Goal: Task Accomplishment & Management: Complete application form

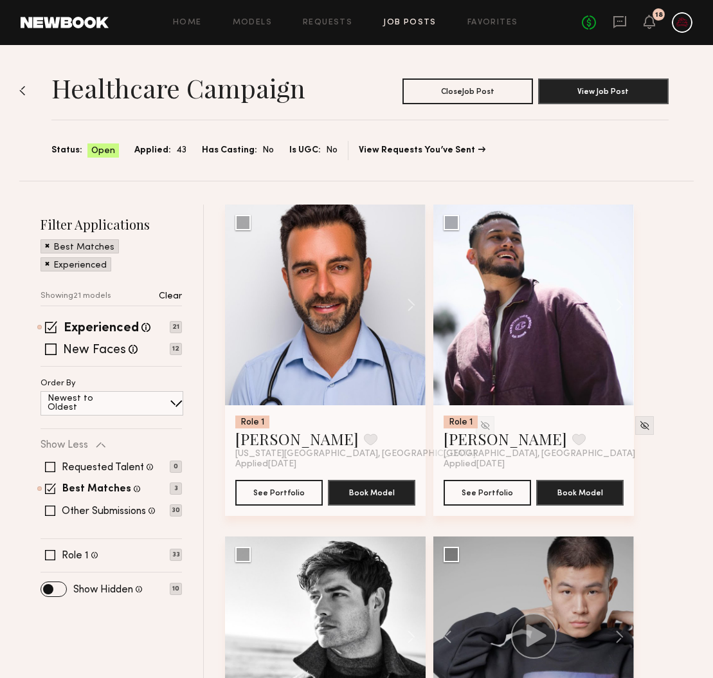
scroll to position [1781, 0]
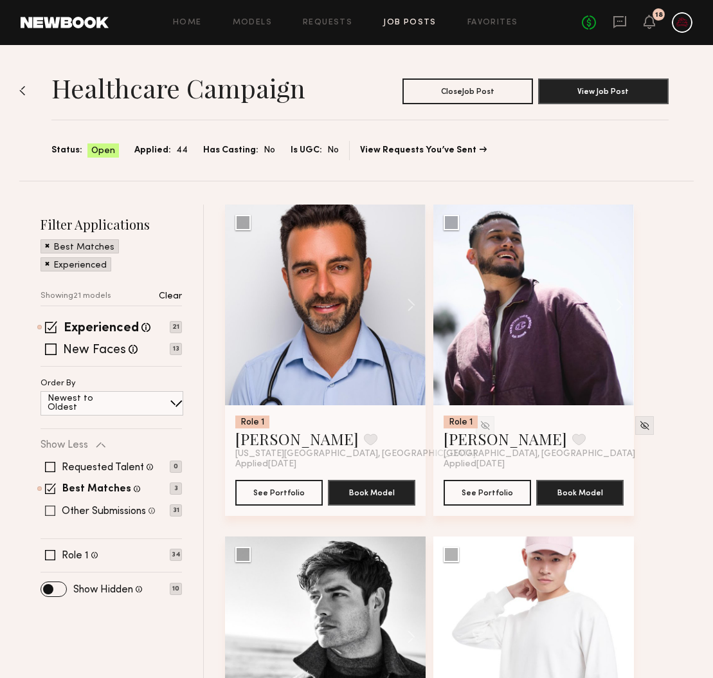
click at [48, 510] on span at bounding box center [50, 510] width 10 height 10
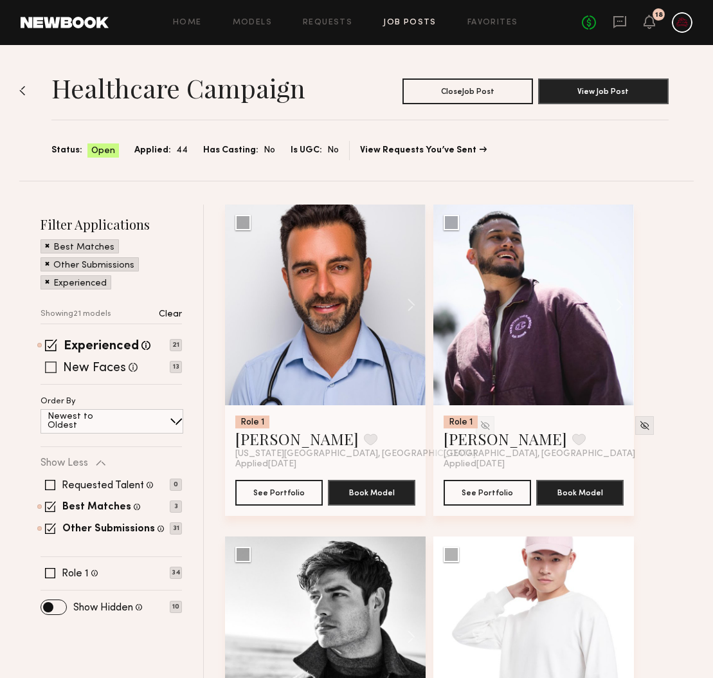
click at [50, 372] on span at bounding box center [51, 367] width 12 height 12
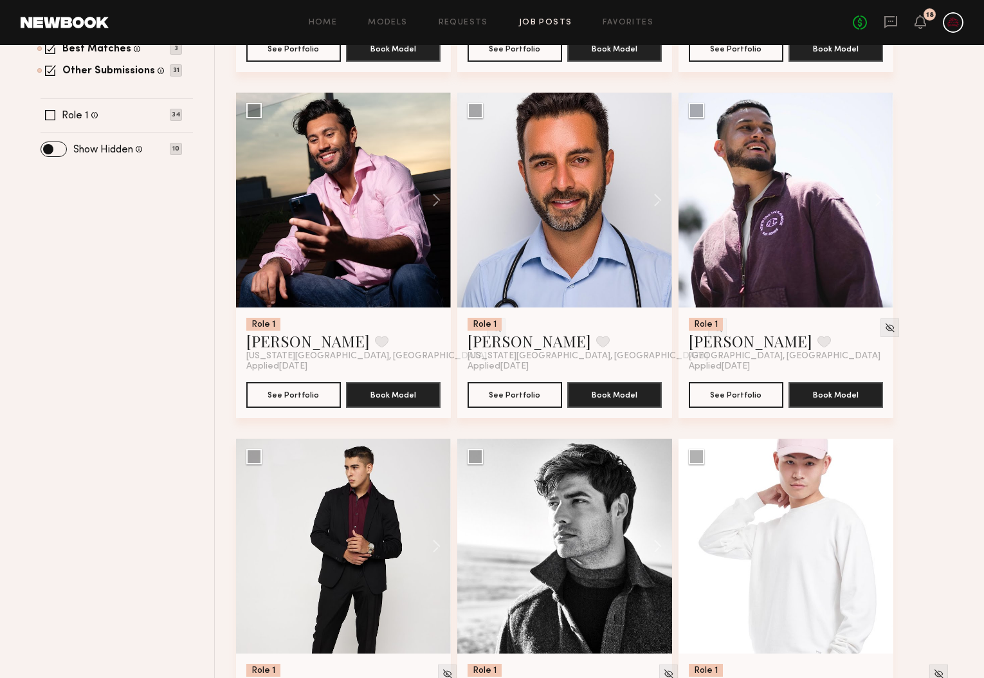
scroll to position [482, 0]
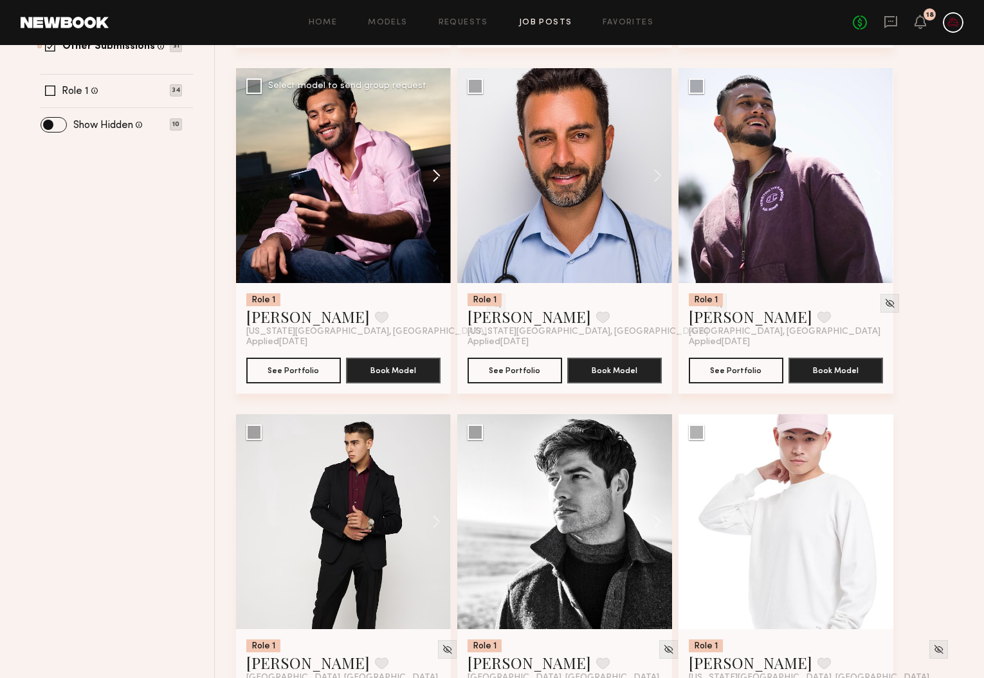
click at [437, 181] on button at bounding box center [430, 175] width 41 height 215
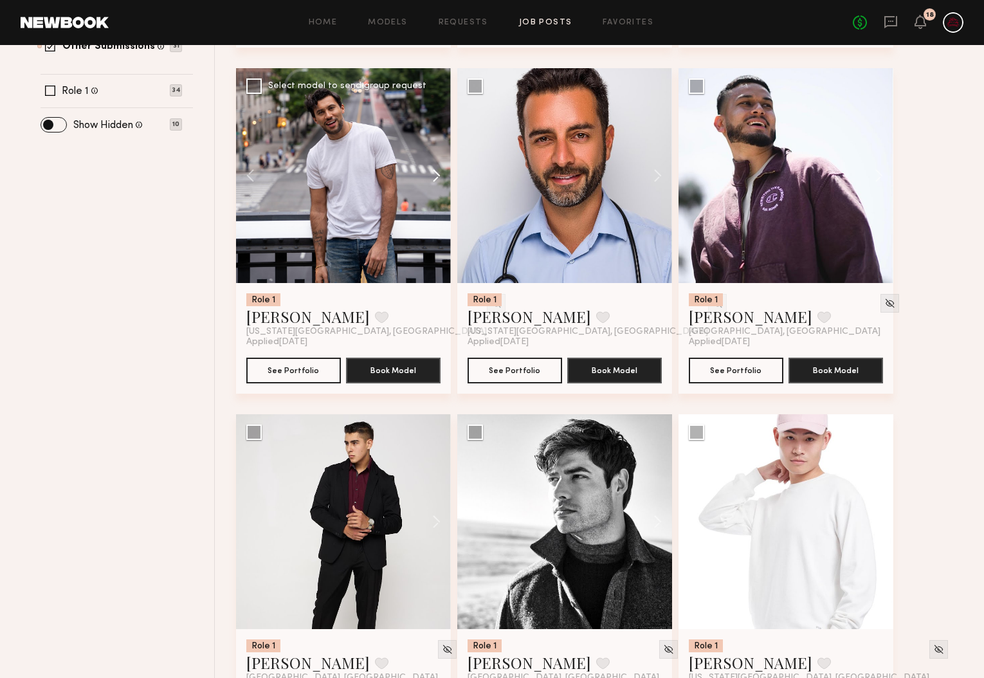
click at [437, 181] on button at bounding box center [430, 175] width 41 height 215
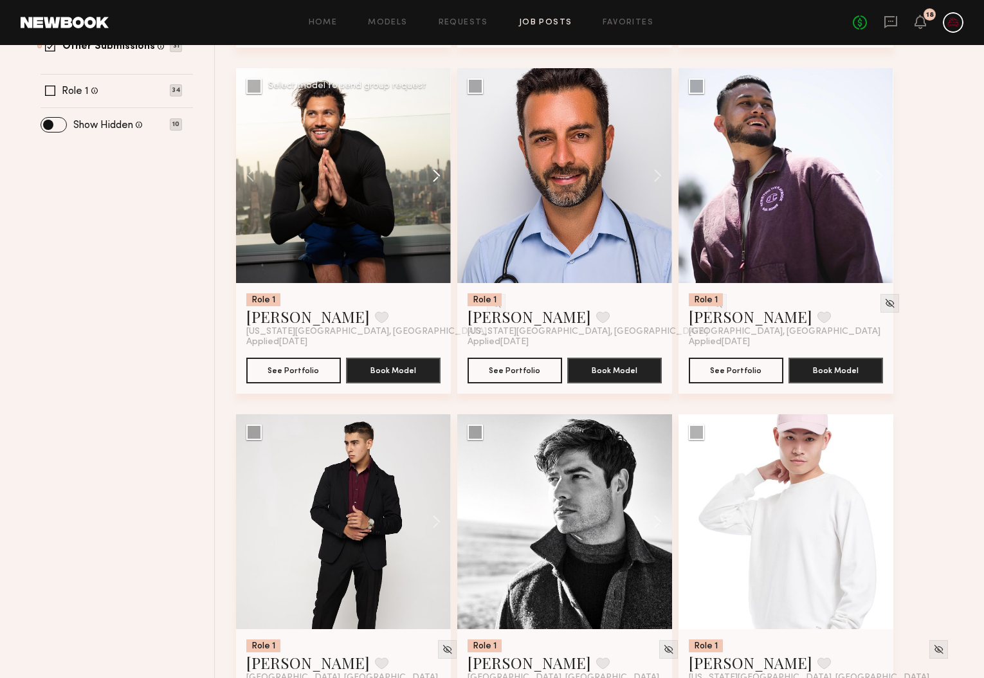
click at [437, 181] on button at bounding box center [430, 175] width 41 height 215
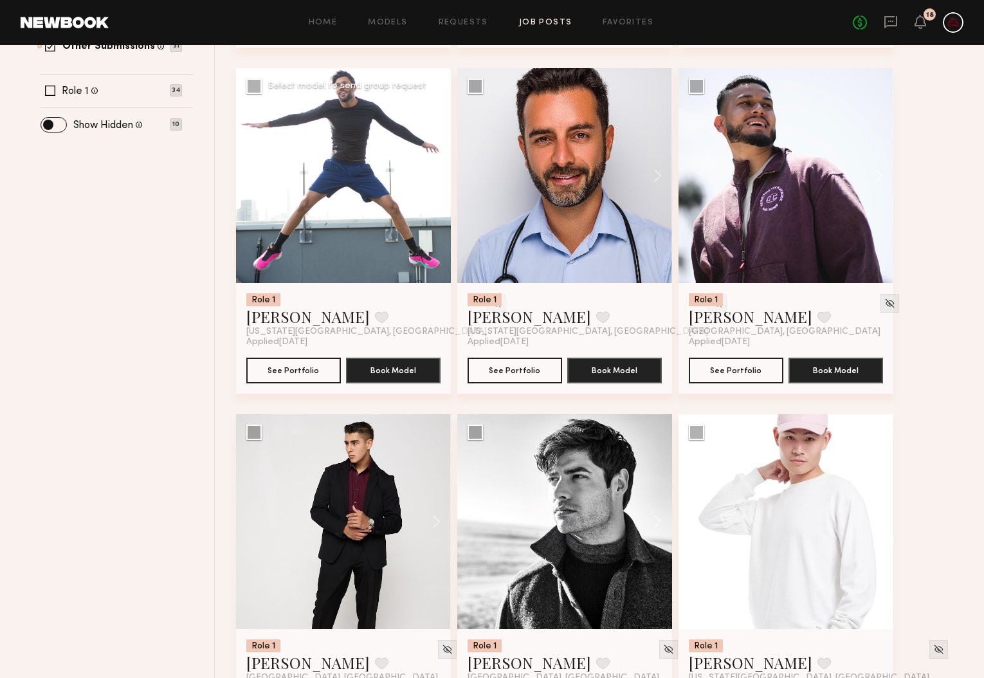
click at [437, 181] on div at bounding box center [343, 175] width 215 height 215
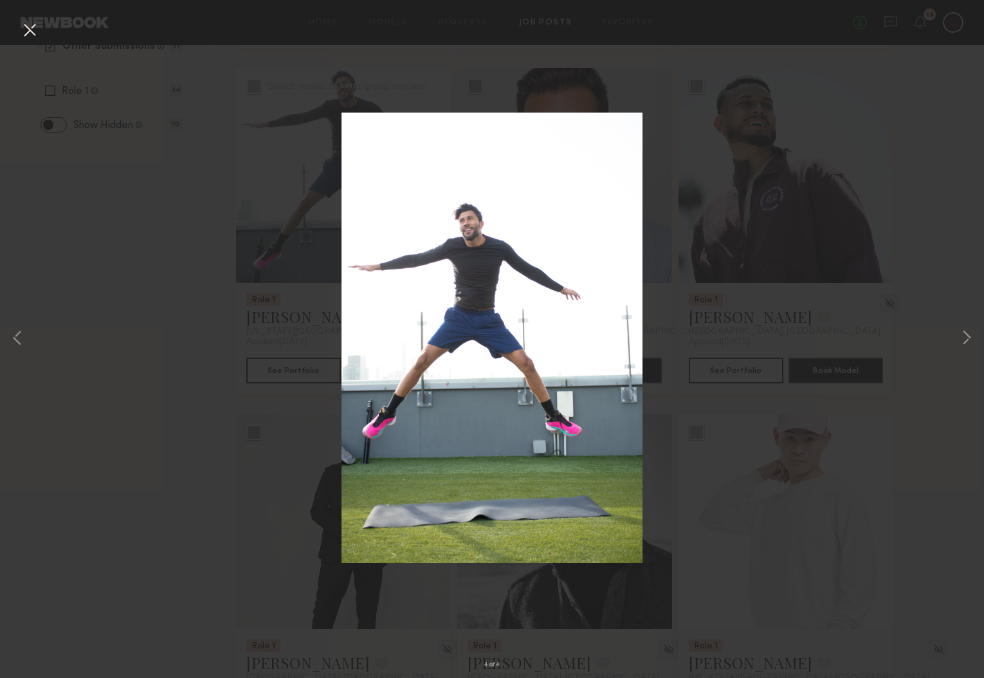
click at [22, 30] on button at bounding box center [29, 30] width 21 height 23
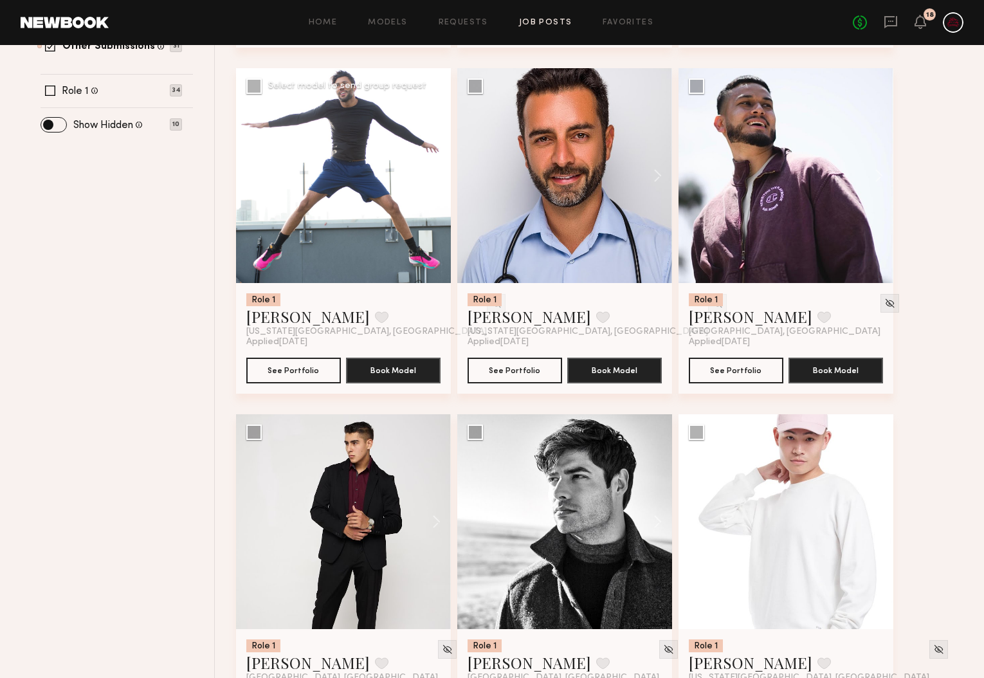
click at [439, 182] on div at bounding box center [343, 175] width 215 height 215
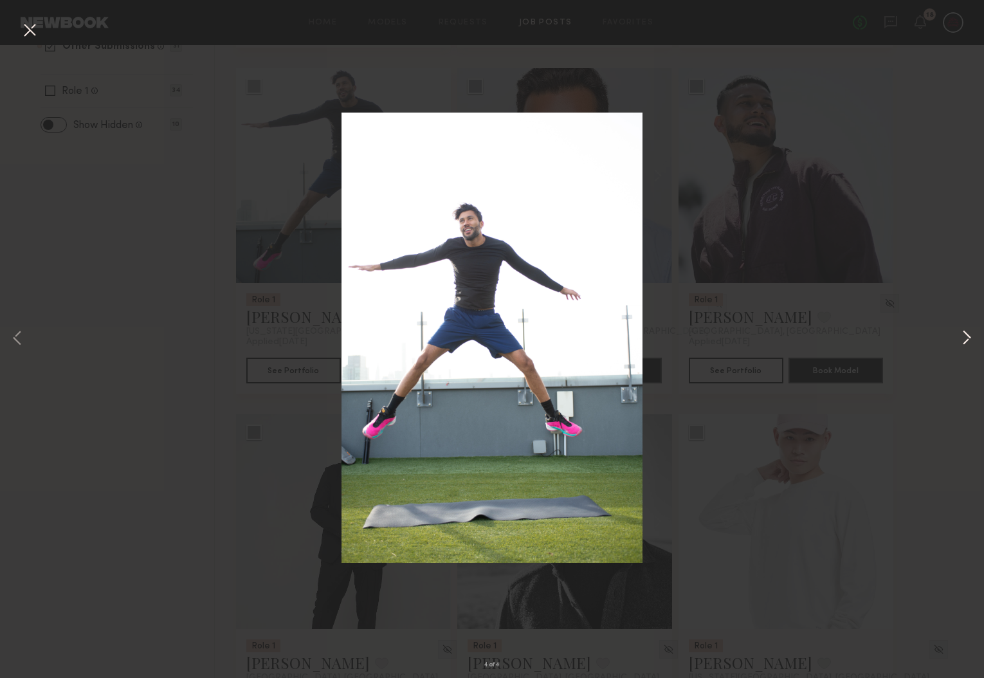
click at [712, 343] on button at bounding box center [966, 339] width 15 height 542
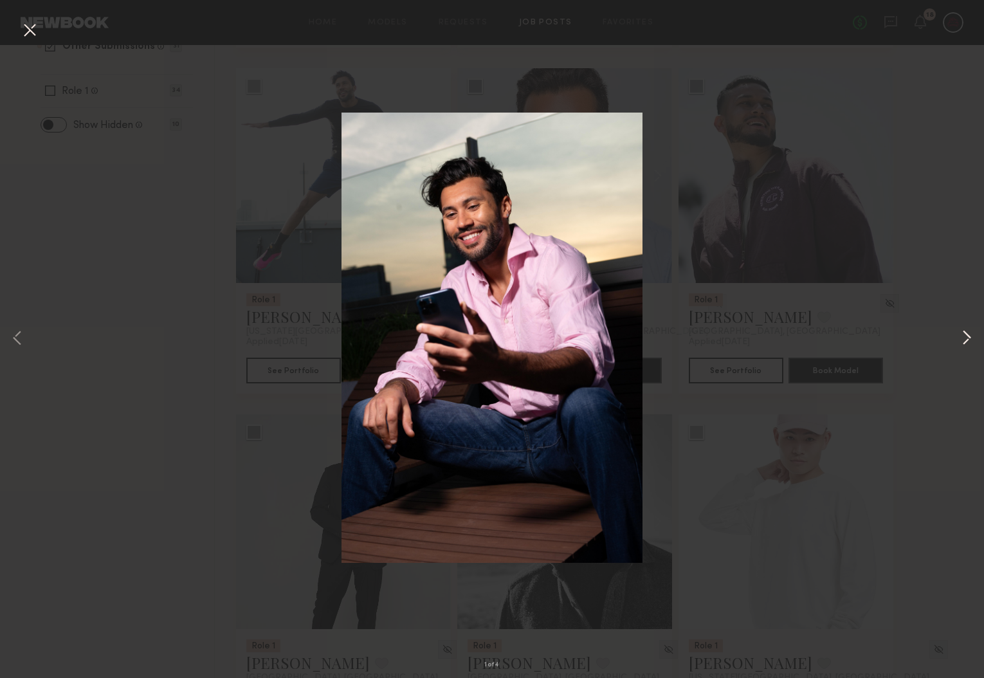
click at [712, 343] on button at bounding box center [966, 339] width 15 height 542
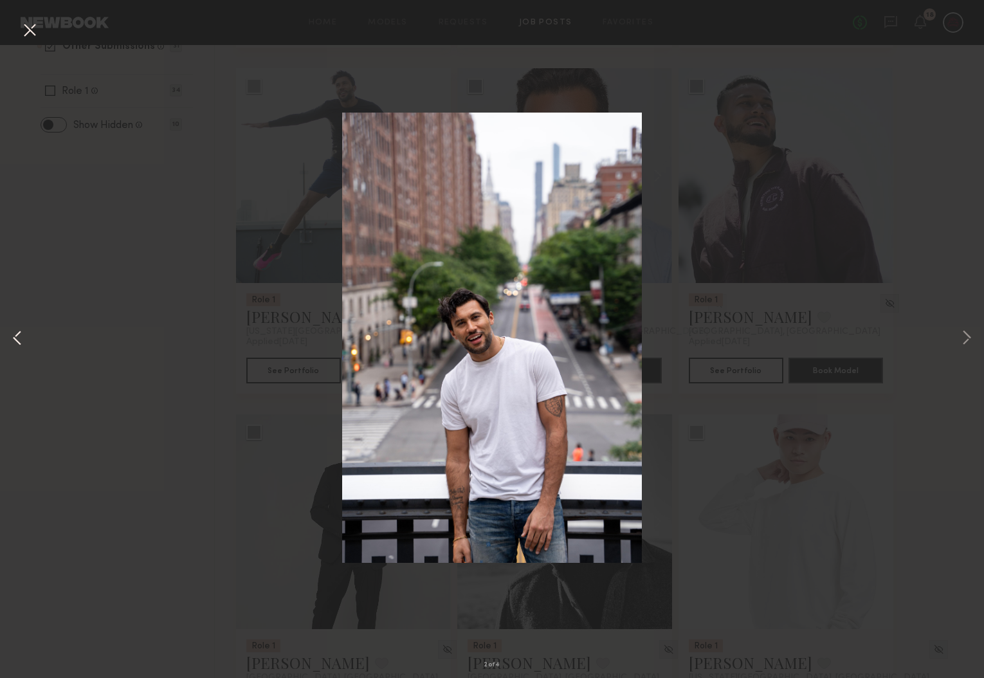
click at [14, 341] on button at bounding box center [17, 339] width 15 height 542
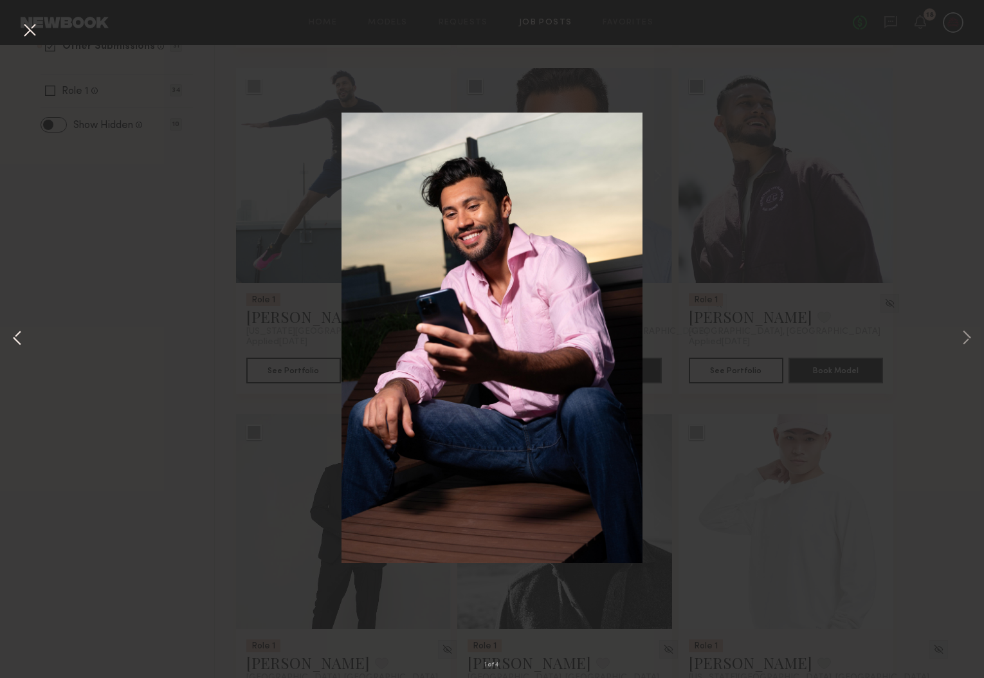
click at [14, 341] on button at bounding box center [17, 339] width 15 height 542
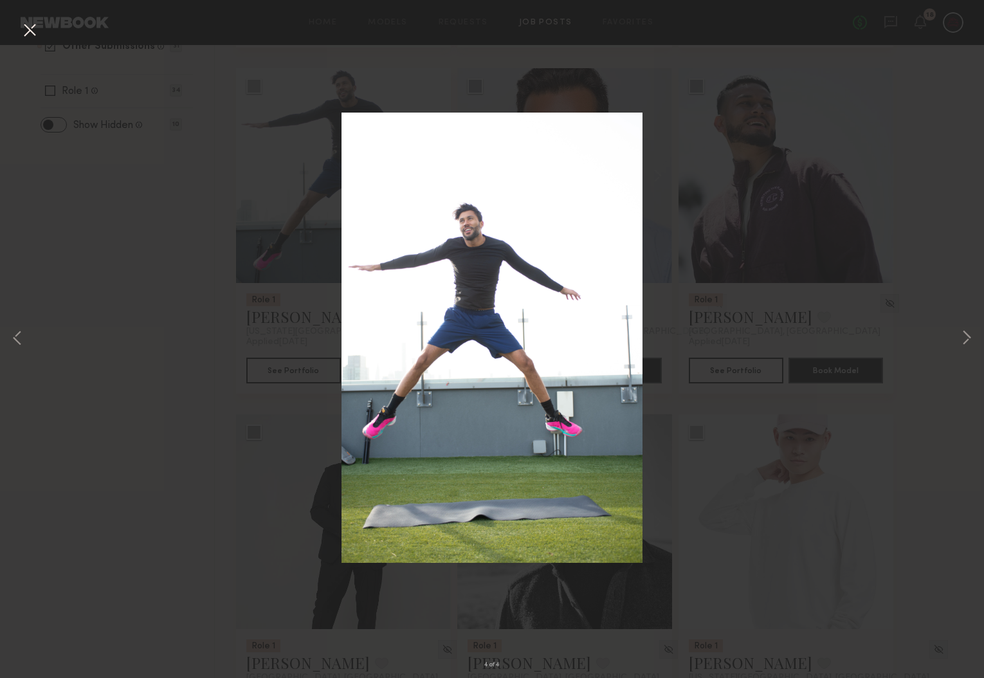
click at [158, 242] on div "4 of 4" at bounding box center [492, 339] width 984 height 678
click at [21, 33] on button at bounding box center [29, 30] width 21 height 23
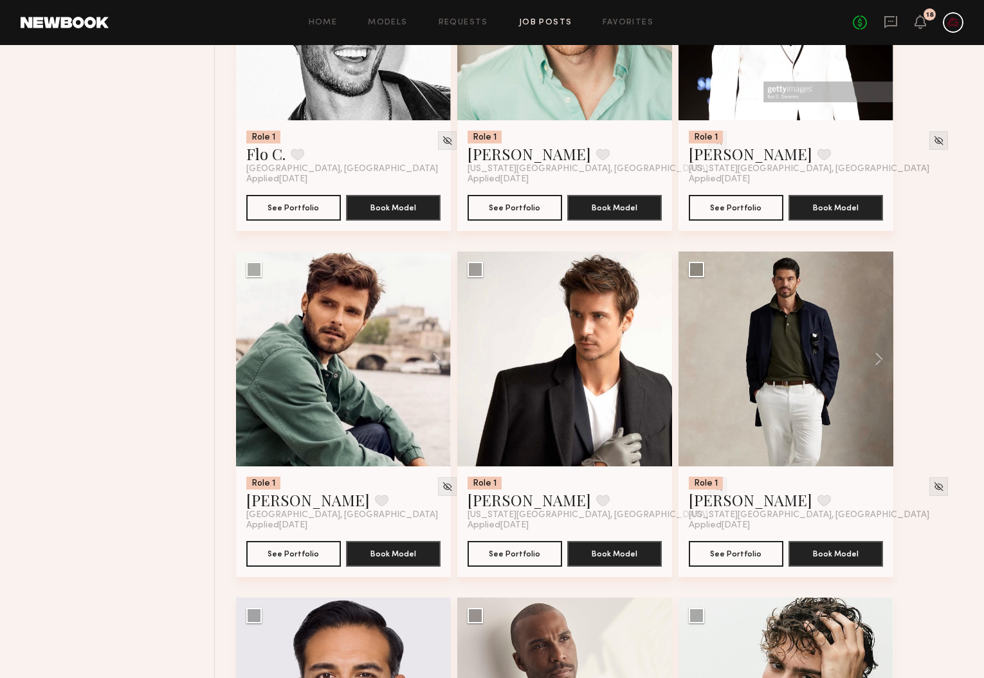
scroll to position [2721, 0]
